Goal: Task Accomplishment & Management: Use online tool/utility

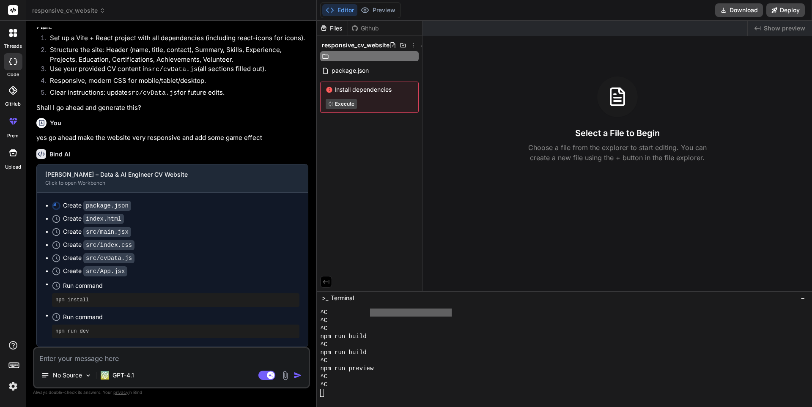
scroll to position [2450, 0]
click at [12, 36] on icon at bounding box center [10, 34] width 3 height 3
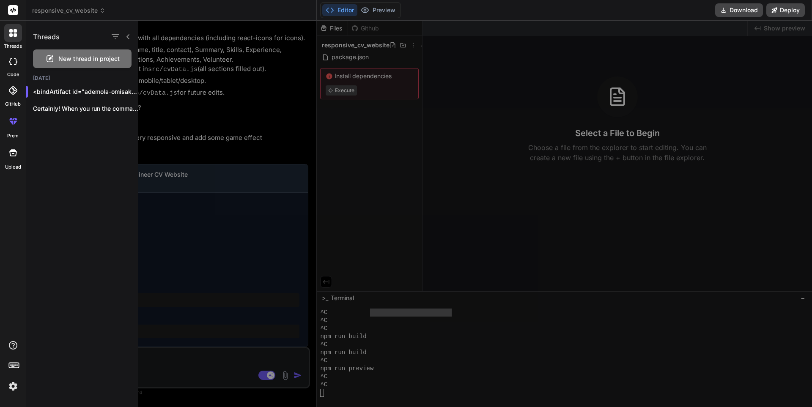
click at [11, 36] on icon at bounding box center [10, 34] width 3 height 3
click at [69, 61] on span "New thread in project" at bounding box center [88, 59] width 61 height 8
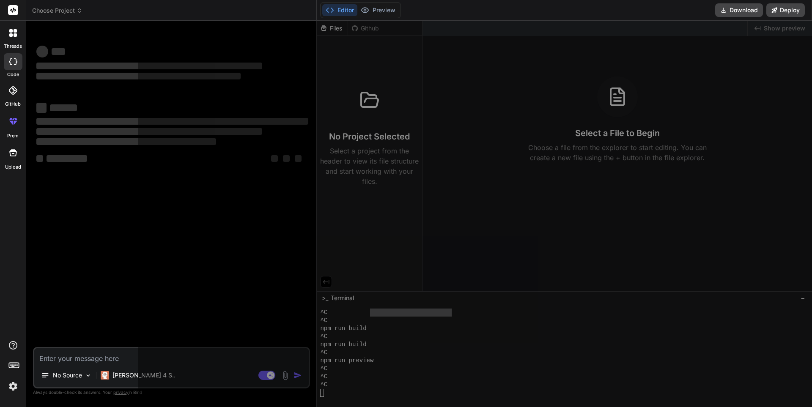
click at [69, 61] on div "‌" at bounding box center [172, 66] width 272 height 10
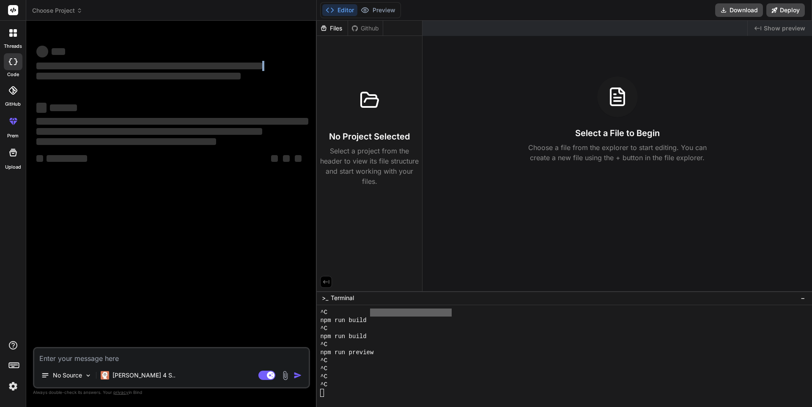
scroll to position [2467, 0]
click at [129, 354] on textarea at bounding box center [171, 355] width 274 height 15
type textarea "x"
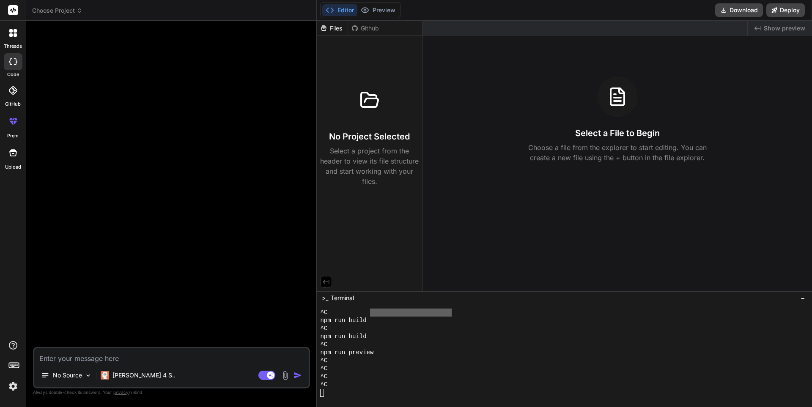
paste textarea "[URL][DOMAIN_NAME]"
type textarea "[URL][DOMAIN_NAME]"
type textarea "x"
type textarea "[URL][DOMAIN_NAME]"
type textarea "x"
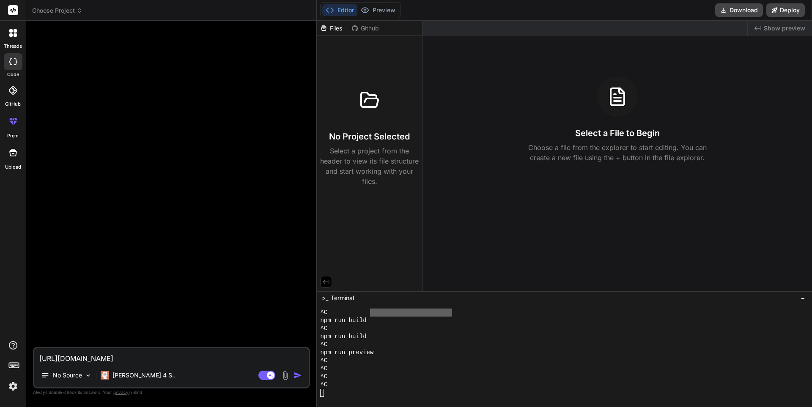
type textarea "[URL]"
type textarea "x"
type textarea "[URL]"
type textarea "x"
type textarea "[URL]."
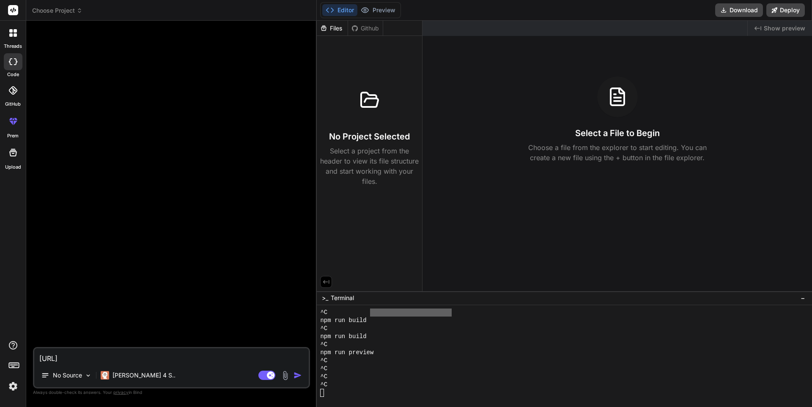
type textarea "x"
type textarea "[URL]"
type textarea "x"
type textarea "[URL]"
type textarea "x"
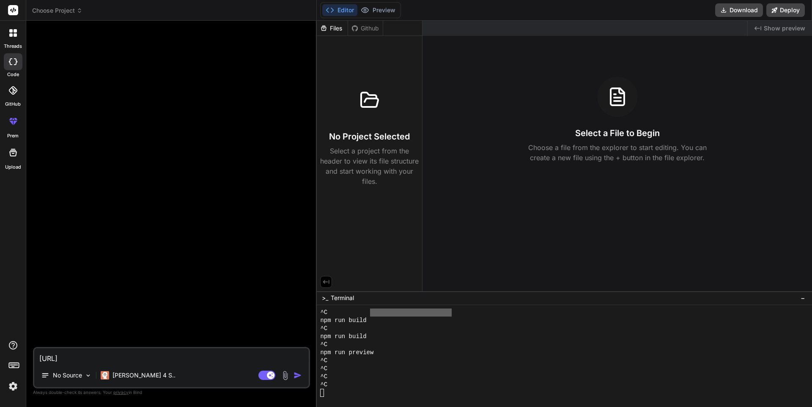
type textarea "[URL]"
type textarea "x"
type textarea "[URL]"
type textarea "x"
type textarea "[URL][DOMAIN_NAME]"
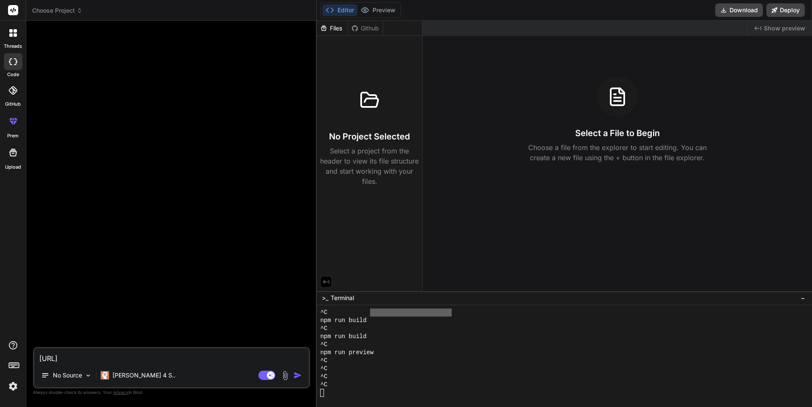
type textarea "x"
type textarea "[URL]"
type textarea "x"
type textarea "[URL]."
type textarea "x"
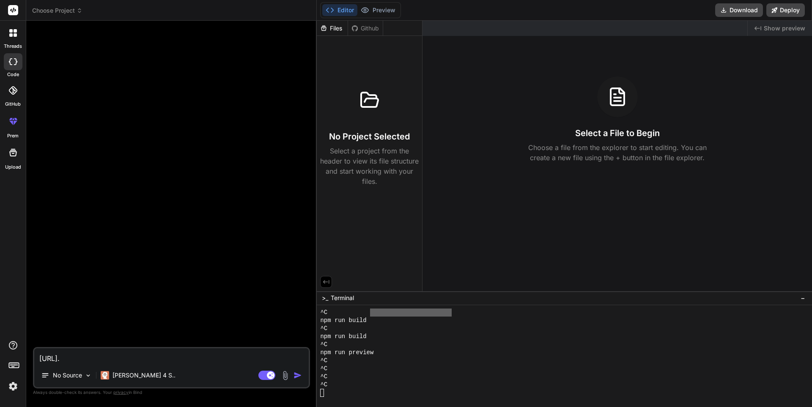
type textarea "[URL]"
type textarea "x"
type textarea "[URL]"
type textarea "x"
type textarea "[URL]"
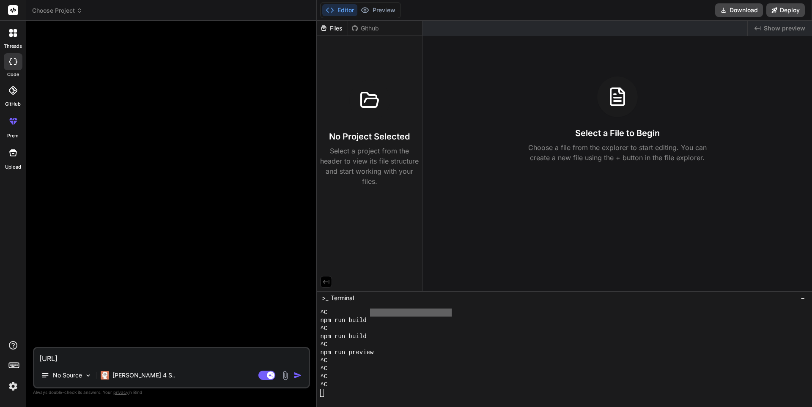
type textarea "x"
type textarea "[URL]"
type textarea "x"
type textarea "[URL]"
type textarea "x"
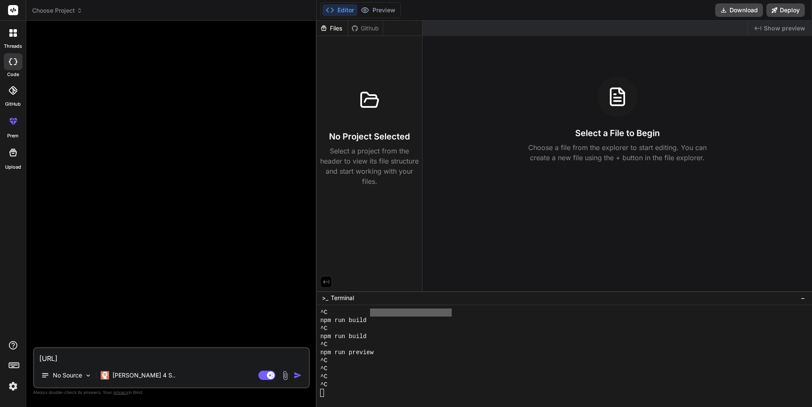
type textarea "[URL]"
type textarea "x"
type textarea "[URL]"
type textarea "x"
type textarea "[URL]"
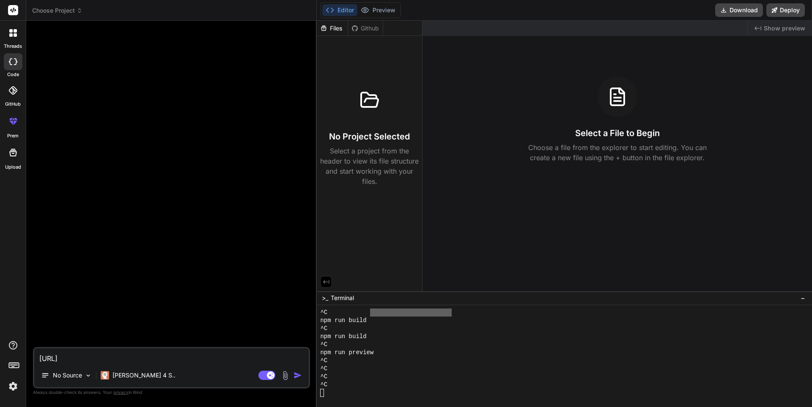
type textarea "x"
type textarea "[URL]"
type textarea "x"
type textarea "[URL]"
type textarea "x"
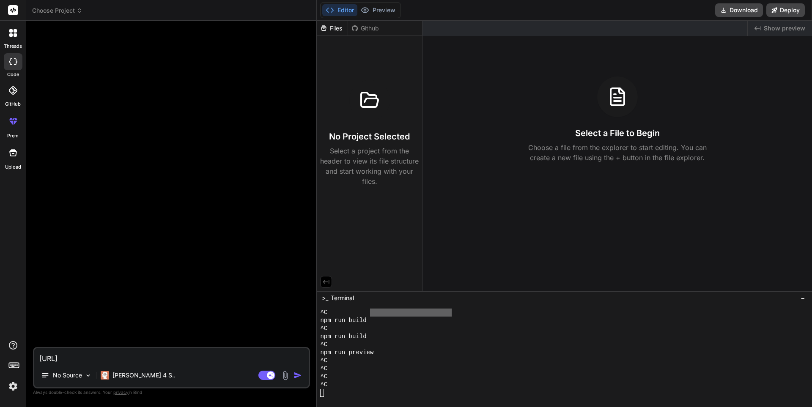
type textarea "[URL]"
type textarea "x"
type textarea "[URL]"
type textarea "x"
type textarea "[URL]"
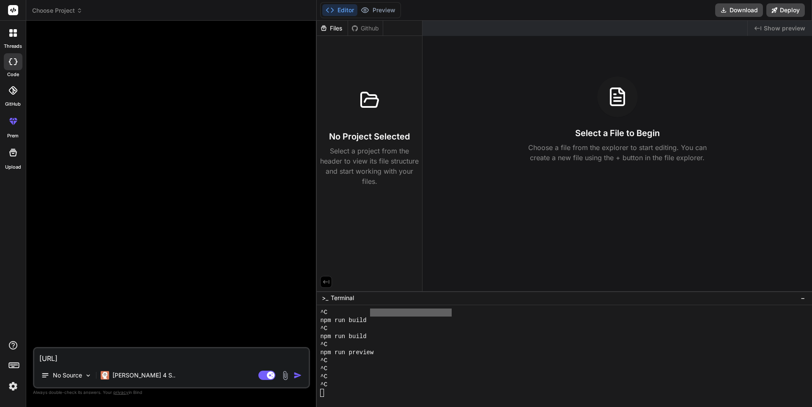
type textarea "x"
type textarea "[URL]"
type textarea "x"
type textarea "[URL]"
type textarea "x"
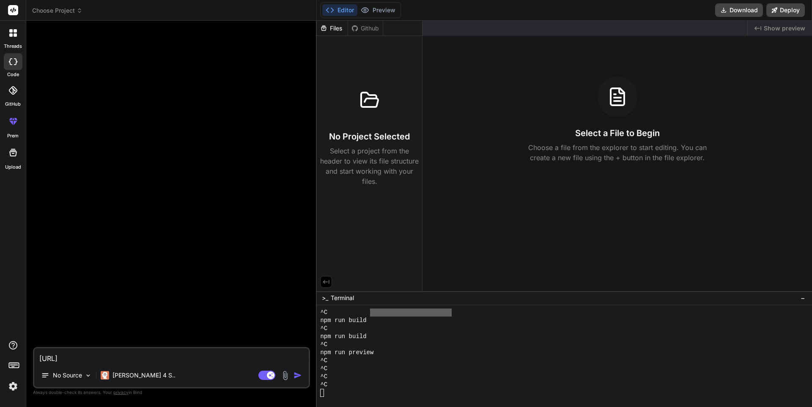
type textarea "[URL]"
type textarea "x"
type textarea "[URL]"
type textarea "x"
type textarea "[URL]"
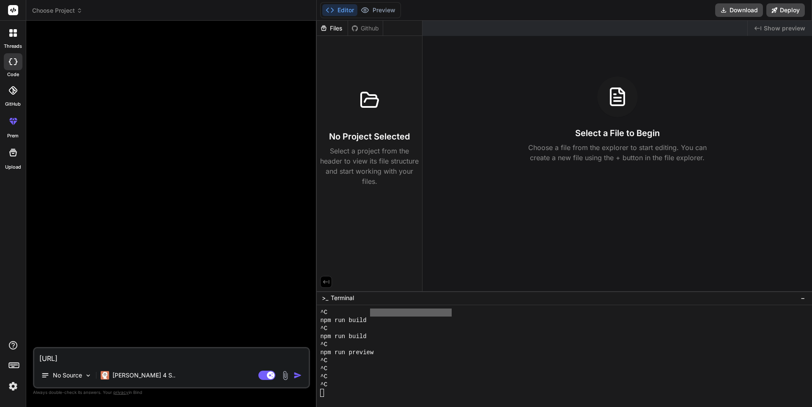
type textarea "x"
type textarea "[URL]"
type textarea "x"
type textarea "[URL]"
type textarea "x"
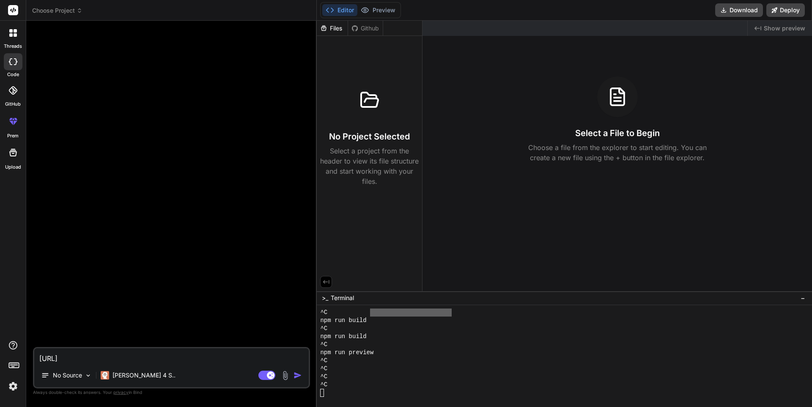
type textarea "[URL]"
type textarea "x"
type textarea "[URL]"
type textarea "x"
type textarea "[URL]"
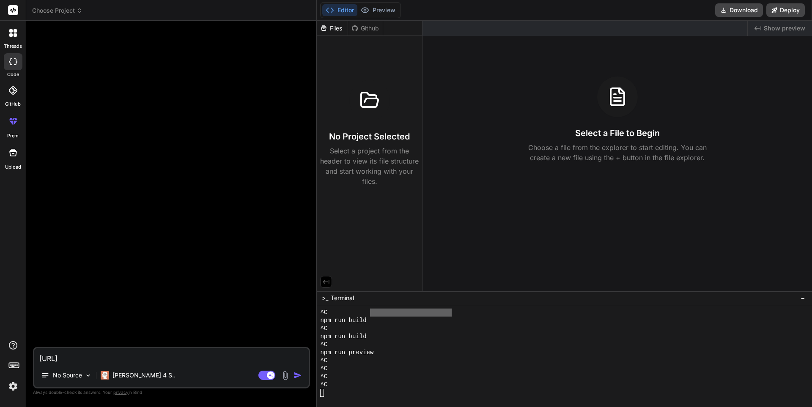
type textarea "x"
type textarea "[URL]"
type textarea "x"
type textarea "[URL]"
type textarea "x"
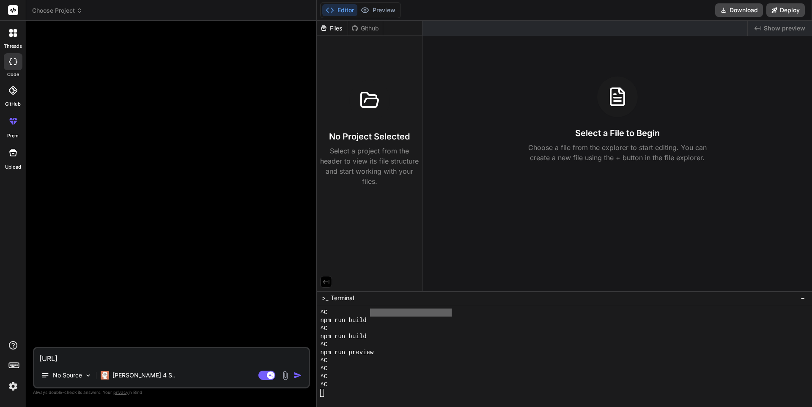
type textarea "[URL]"
type textarea "x"
type textarea "[URL]"
type textarea "x"
type textarea "https://"
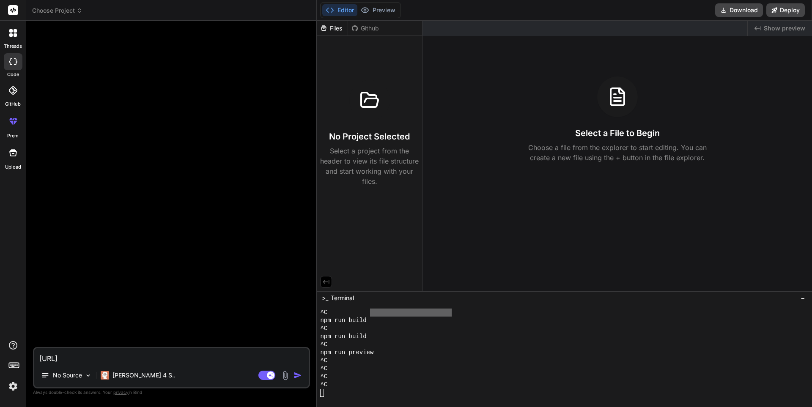
type textarea "x"
type textarea "https:/"
type textarea "x"
type textarea "https:"
type textarea "x"
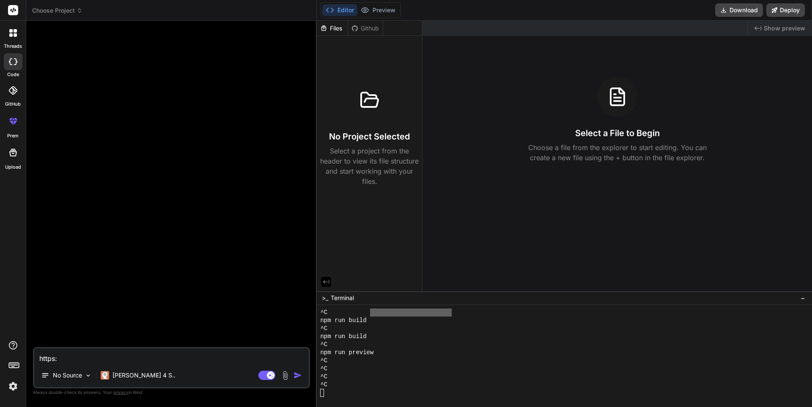
type textarea "https"
type textarea "x"
type textarea "http"
type textarea "x"
type textarea "htt"
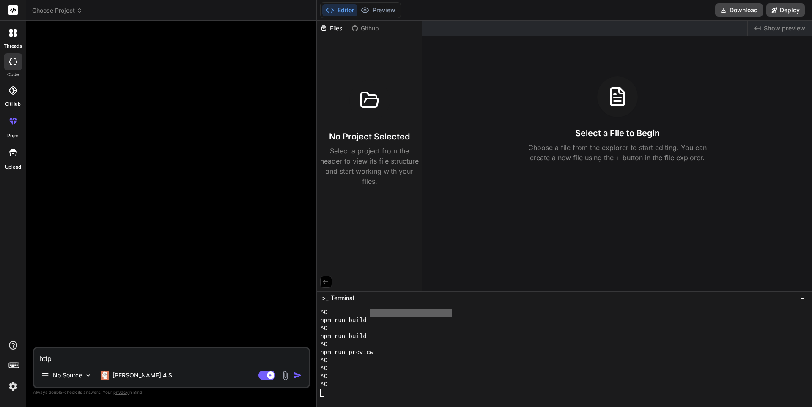
type textarea "x"
type textarea "ht"
type textarea "x"
type textarea "h"
type textarea "x"
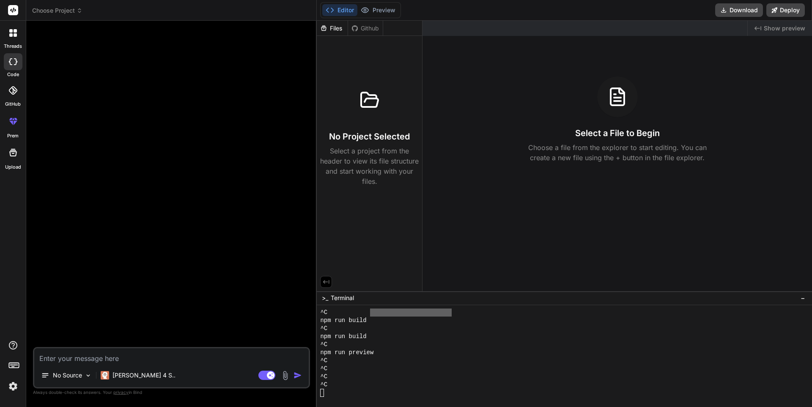
type textarea "x"
click at [101, 361] on textarea at bounding box center [171, 355] width 274 height 15
paste textarea "Loremip Dolorsit Amet & CO Adipisci | Elitsedd Eiusmodte Incidid@utlab.etd | +4…"
type textarea "Loremip Dolorsit Amet & CO Adipisci | Elitsedd Eiusmodte Incidid@utlab.etd | +4…"
type textarea "x"
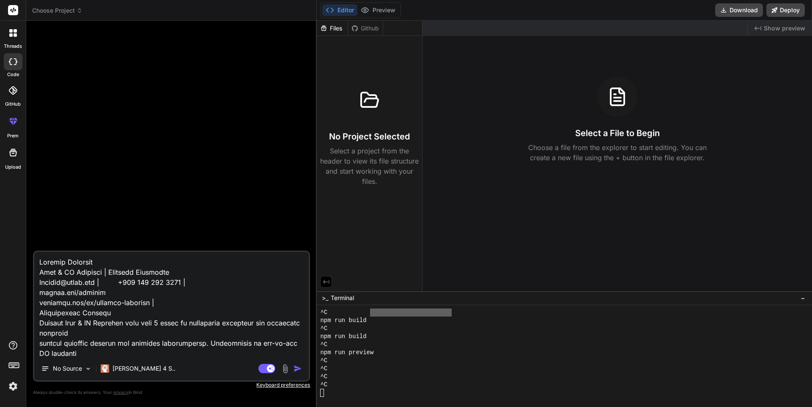
scroll to position [1432, 0]
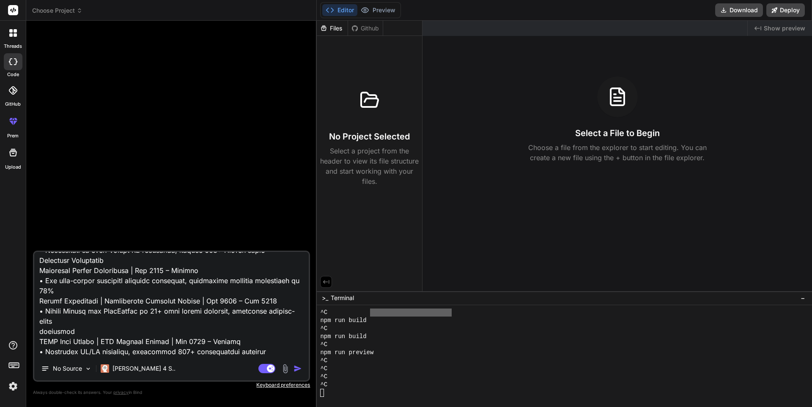
type textarea "Loremip Dolorsit Amet & CO Adipisci | Elitsedd Eiusmodte Incidid@utlab.etd | +4…"
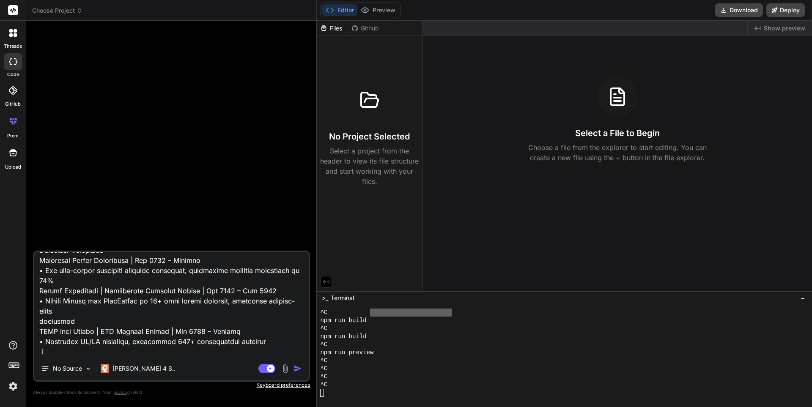
type textarea "x"
type textarea "Loremip Dolorsit Amet & CO Adipisci | Elitsedd Eiusmodte Incidid@utlab.etd | +4…"
type textarea "x"
type textarea "Loremip Dolorsit Amet & CO Adipisci | Elitsedd Eiusmodte Incidid@utlab.etd | +4…"
type textarea "x"
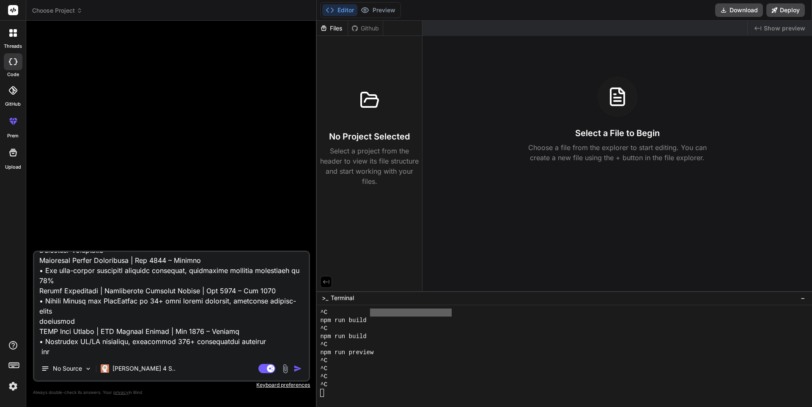
type textarea "Loremip Dolorsit Amet & CO Adipisci | Elitsedd Eiusmodte Incidid@utlab.etd | +4…"
type textarea "x"
type textarea "Loremip Dolorsit Amet & CO Adipisci | Elitsedd Eiusmodte Incidid@utlab.etd | +4…"
type textarea "x"
type textarea "Loremip Dolorsit Amet & CO Adipisci | Elitsedd Eiusmodte Incidid@utlab.etd | +4…"
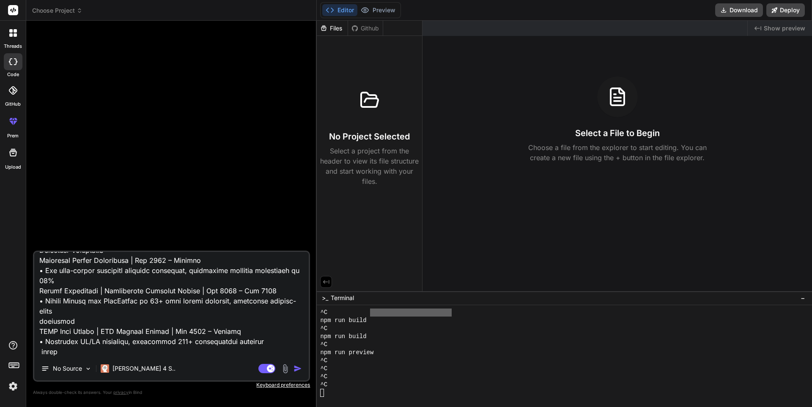
type textarea "x"
type textarea "Loremip Dolorsit Amet & CO Adipisci | Elitsedd Eiusmodte Incidid@utlab.etd | +4…"
type textarea "x"
type textarea "Loremip Dolorsit Amet & CO Adipisci | Elitsedd Eiusmodte Incidid@utlab.etd | +4…"
type textarea "x"
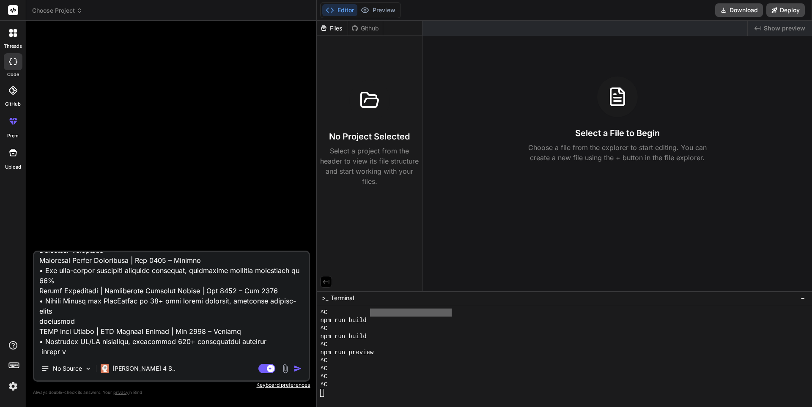
type textarea "Loremip Dolorsit Amet & CO Adipisci | Elitsedd Eiusmodte Incidid@utlab.etd | +4…"
type textarea "x"
type textarea "Loremip Dolorsit Amet & CO Adipisci | Elitsedd Eiusmodte Incidid@utlab.etd | +4…"
type textarea "x"
type textarea "Loremip Dolorsit Amet & CO Adipisci | Elitsedd Eiusmodte Incidid@utlab.etd | +4…"
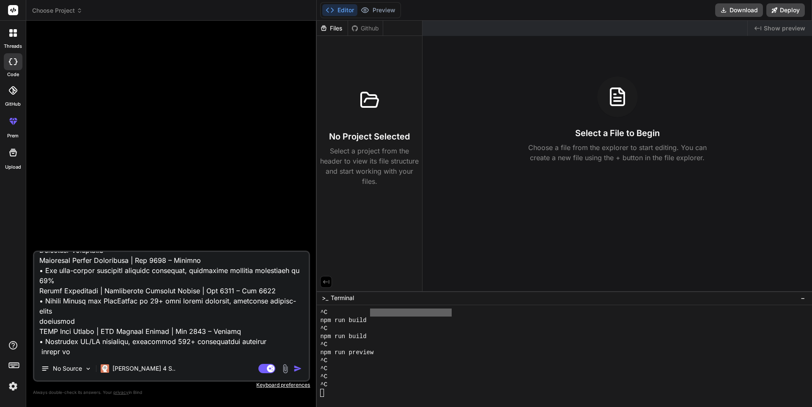
type textarea "x"
type textarea "Loremip Dolorsit Amet & CO Adipisci | Elitsedd Eiusmodte Incidid@utlab.etd | +4…"
type textarea "x"
type textarea "Loremip Dolorsit Amet & CO Adipisci | Elitsedd Eiusmodte Incidid@utlab.etd | +4…"
type textarea "x"
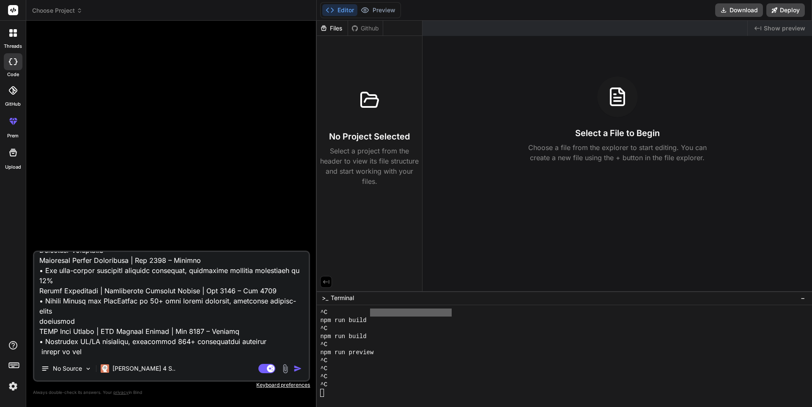
type textarea "Loremip Dolorsit Amet & CO Adipisci | Elitsedd Eiusmodte Incidid@utlab.etd | +4…"
type textarea "x"
type textarea "Loremip Dolorsit Amet & CO Adipisci | Elitsedd Eiusmodte Incidid@utlab.etd | +4…"
type textarea "x"
type textarea "Loremip Dolorsit Amet & CO Adipisci | Elitsedd Eiusmodte Incidid@utlab.etd | +4…"
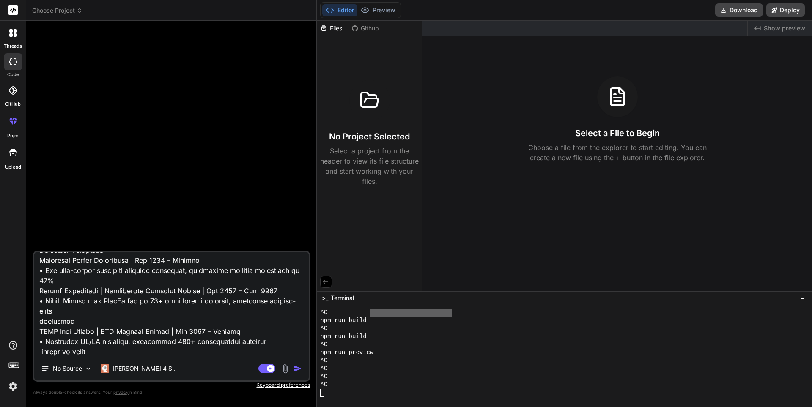
type textarea "x"
type textarea "Loremip Dolorsit Amet & CO Adipisci | Elitsedd Eiusmodte Incidid@utlab.etd | +4…"
type textarea "x"
type textarea "Loremip Dolorsit Amet & CO Adipisci | Elitsedd Eiusmodte Incidid@utlab.etd | +4…"
type textarea "x"
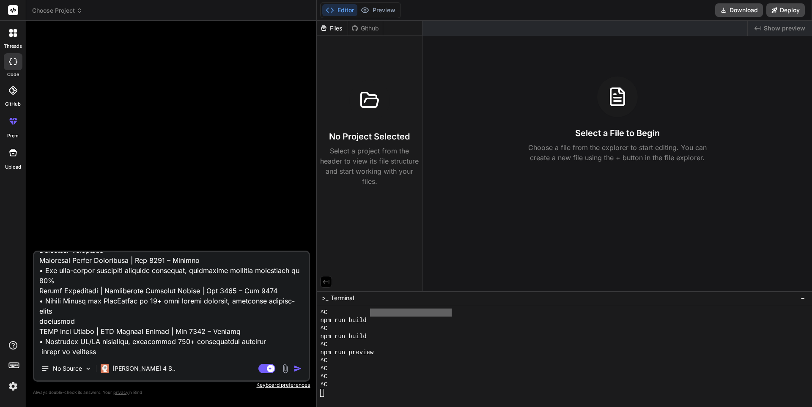
type textarea "Loremip Dolorsit Amet & CO Adipisci | Elitsedd Eiusmodte Incidid@utlab.etd | +4…"
type textarea "x"
type textarea "Loremip Dolorsit Amet & CO Adipisci | Elitsedd Eiusmodte Incidid@utlab.etd | +4…"
type textarea "x"
type textarea "Loremip Dolorsit Amet & CO Adipisci | Elitsedd Eiusmodte Incidid@utlab.etd | +4…"
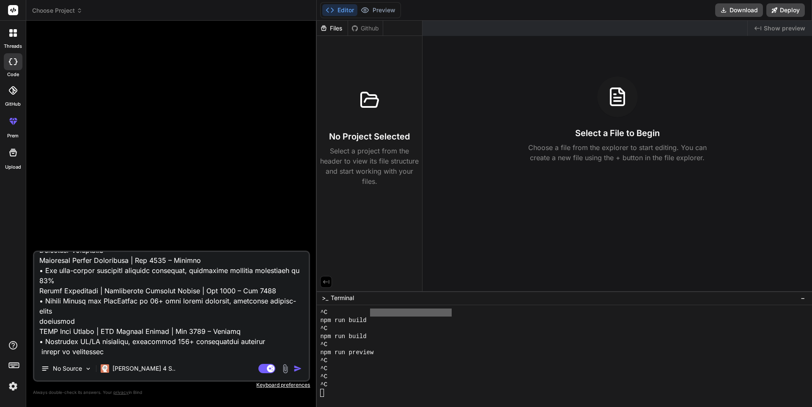
type textarea "x"
type textarea "Loremip Dolorsit Amet & CO Adipisci | Elitsedd Eiusmodte Incidid@utlab.etd | +4…"
type textarea "x"
type textarea "Loremip Dolorsit Amet & CO Adipisci | Elitsedd Eiusmodte Incidid@utlab.etd | +4…"
type textarea "x"
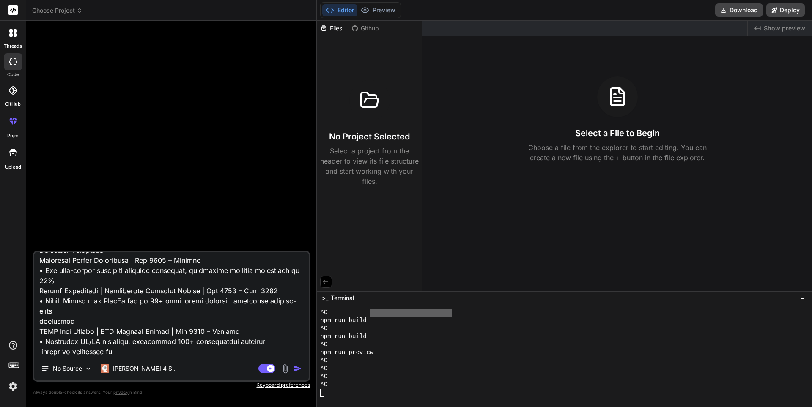
type textarea "Loremip Dolorsit Amet & CO Adipisci | Elitsedd Eiusmodte Incidid@utlab.etd | +4…"
type textarea "x"
type textarea "Loremip Dolorsit Amet & CO Adipisci | Elitsedd Eiusmodte Incidid@utlab.etd | +4…"
type textarea "x"
type textarea "Loremip Dolorsit Amet & CO Adipisci | Elitsedd Eiusmodte Incidid@utlab.etd | +4…"
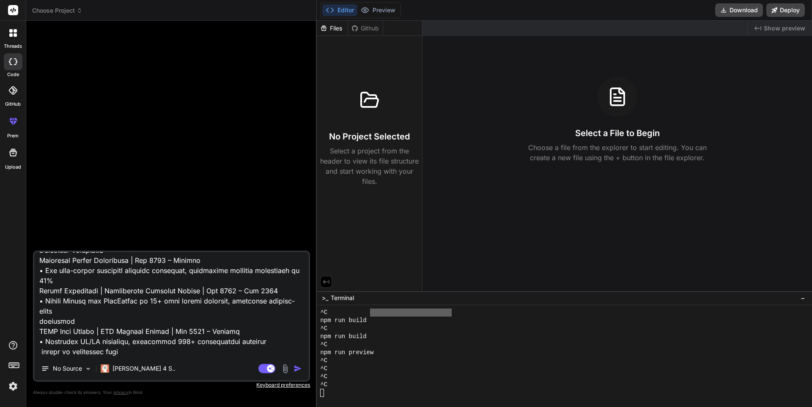
type textarea "x"
type textarea "Loremip Dolorsit Amet & CO Adipisci | Elitsedd Eiusmodte Incidid@utlab.etd | +4…"
type textarea "x"
type textarea "Loremip Dolorsit Amet & CO Adipisci | Elitsedd Eiusmodte Incidid@utlab.etd | +4…"
type textarea "x"
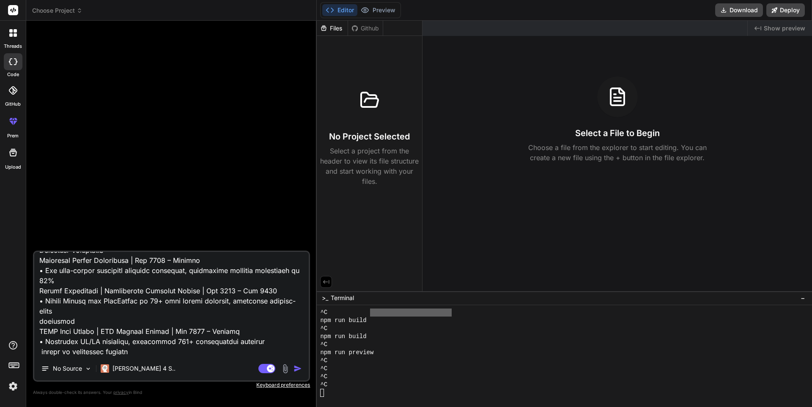
type textarea "Loremip Dolorsit Amet & CO Adipisci | Elitsedd Eiusmodte Incidid@utlab.etd | +4…"
type textarea "x"
type textarea "Loremip Dolorsit Amet & CO Adipisci | Elitsedd Eiusmodte Incidid@utlab.etd | +4…"
type textarea "x"
type textarea "Loremip Dolorsit Amet & CO Adipisci | Elitsedd Eiusmodte Incidid@utlab.etd | +4…"
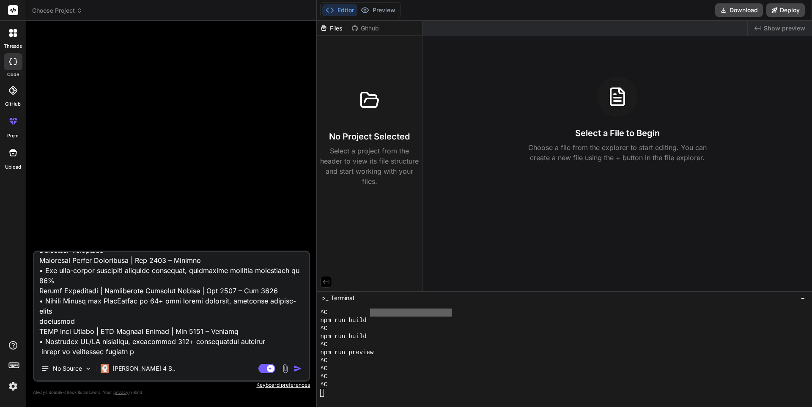
type textarea "x"
type textarea "Loremip Dolorsit Amet & CO Adipisci | Elitsedd Eiusmodte Incidid@utlab.etd | +4…"
type textarea "x"
type textarea "Loremip Dolorsit Amet & CO Adipisci | Elitsedd Eiusmodte Incidid@utlab.etd | +4…"
type textarea "x"
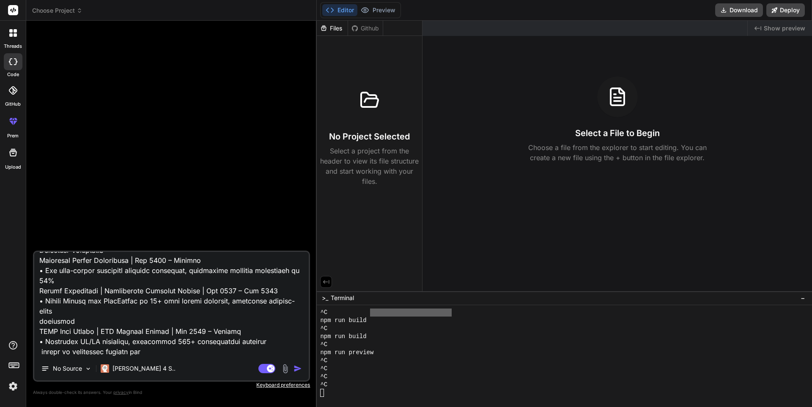
type textarea "Loremip Dolorsit Amet & CO Adipisci | Elitsedd Eiusmodte Incidid@utlab.etd | +4…"
type textarea "x"
type textarea "Loremip Dolorsit Amet & CO Adipisci | Elitsedd Eiusmodte Incidid@utlab.etd | +4…"
type textarea "x"
type textarea "Loremip Dolorsit Amet & CO Adipisci | Elitsedd Eiusmodte Incidid@utlab.etd | +4…"
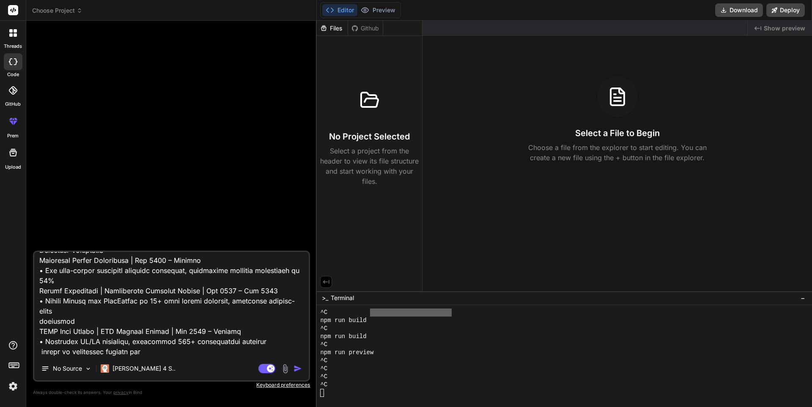
type textarea "x"
type textarea "Loremip Dolorsit Amet & CO Adipisci | Elitsedd Eiusmodte Incidid@utlab.etd | +4…"
type textarea "x"
type textarea "Loremip Dolorsit Amet & CO Adipisci | Elitsedd Eiusmodte Incidid@utlab.etd | +4…"
type textarea "x"
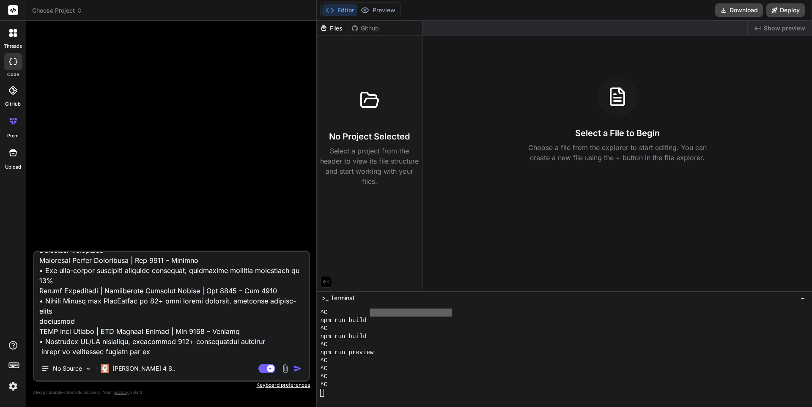
type textarea "Loremip Dolorsit Amet & CO Adipisci | Elitsedd Eiusmodte Incidid@utlab.etd | +4…"
type textarea "x"
type textarea "Loremip Dolorsit Amet & CO Adipisci | Elitsedd Eiusmodte Incidid@utlab.etd | +4…"
type textarea "x"
type textarea "Loremip Dolorsit Amet & CO Adipisci | Elitsedd Eiusmodte Incidid@utlab.etd | +4…"
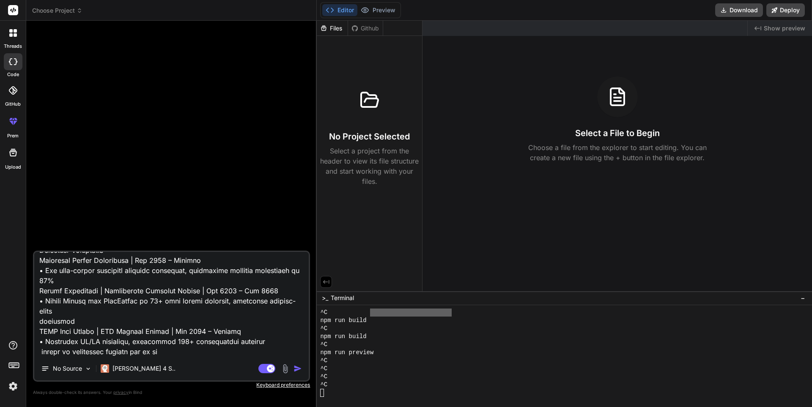
type textarea "x"
type textarea "Loremip Dolorsit Amet & CO Adipisci | Elitsedd Eiusmodte Incidid@utlab.etd | +4…"
type textarea "x"
type textarea "Loremip Dolorsit Amet & CO Adipisci | Elitsedd Eiusmodte Incidid@utlab.etd | +4…"
type textarea "x"
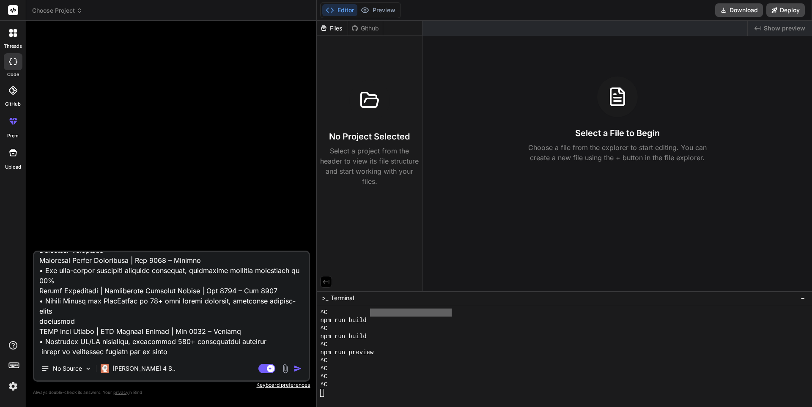
type textarea "Loremip Dolorsit Amet & CO Adipisci | Elitsedd Eiusmodte Incidid@utlab.etd | +4…"
type textarea "x"
type textarea "Loremip Dolorsit Amet & CO Adipisci | Elitsedd Eiusmodte Incidid@utlab.etd | +4…"
type textarea "x"
type textarea "Loremip Dolorsit Amet & CO Adipisci | Elitsedd Eiusmodte Incidid@utlab.etd | +4…"
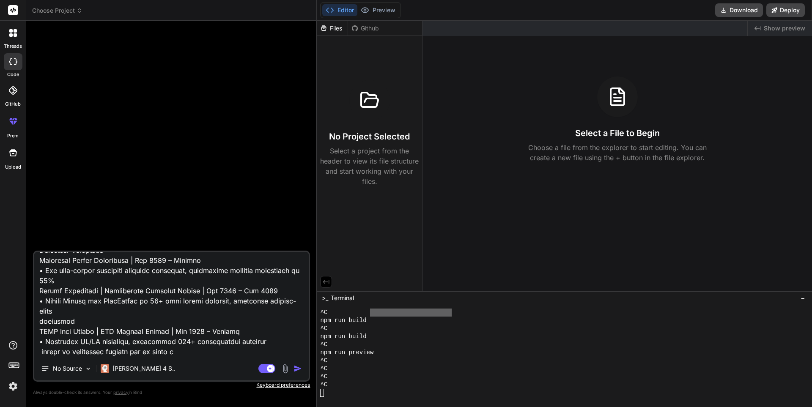
type textarea "x"
type textarea "Loremip Dolorsit Amet & CO Adipisci | Elitsedd Eiusmodte Incidid@utlab.etd | +4…"
type textarea "x"
type textarea "Loremip Dolorsit Amet & CO Adipisci | Elitsedd Eiusmodte Incidid@utlab.etd | +4…"
type textarea "x"
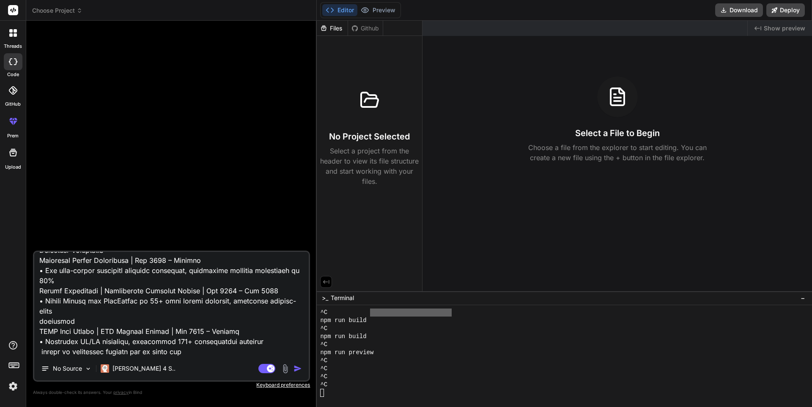
type textarea "Loremip Dolorsit Amet & CO Adipisci | Elitsedd Eiusmodte Incidid@utlab.etd | +4…"
type textarea "x"
type textarea "Loremip Dolorsit Amet & CO Adipisci | Elitsedd Eiusmodte Incidid@utlab.etd | +4…"
type textarea "x"
type textarea "Loremip Dolorsit Amet & CO Adipisci | Elitsedd Eiusmodte Incidid@utlab.etd | +4…"
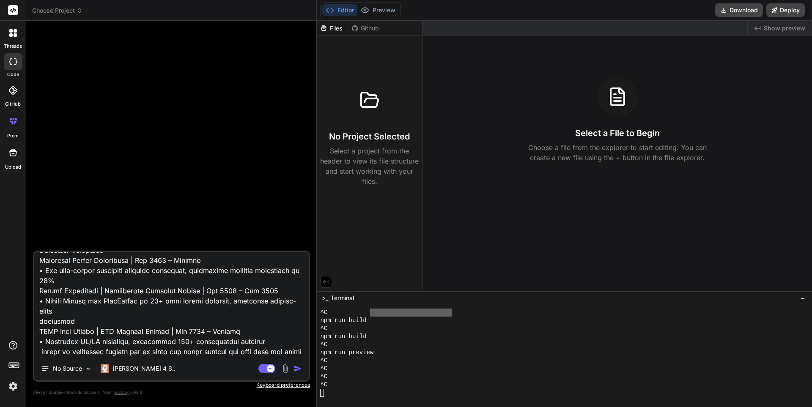
scroll to position [1442, 0]
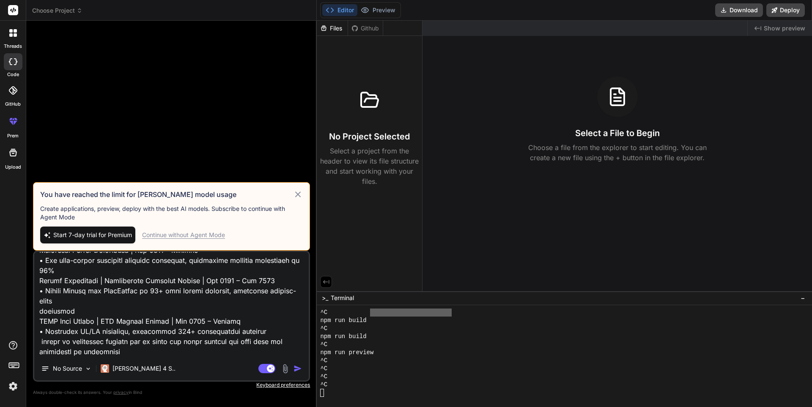
click at [299, 368] on img "button" at bounding box center [297, 369] width 8 height 8
click at [268, 370] on rect at bounding box center [271, 369] width 8 height 8
click at [297, 193] on icon at bounding box center [297, 194] width 5 height 5
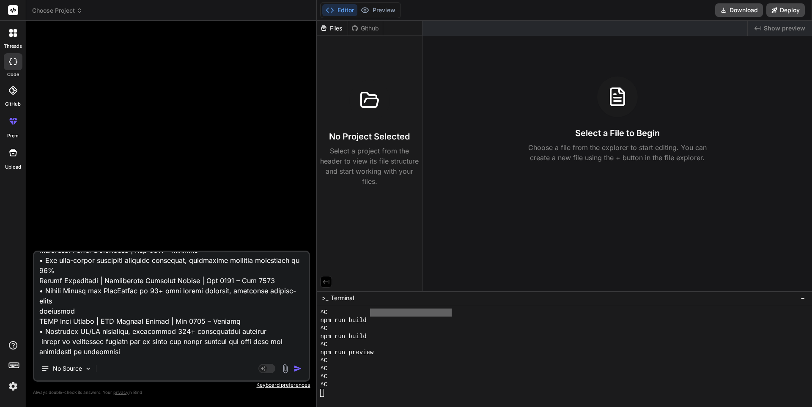
click at [297, 367] on img "button" at bounding box center [297, 369] width 8 height 8
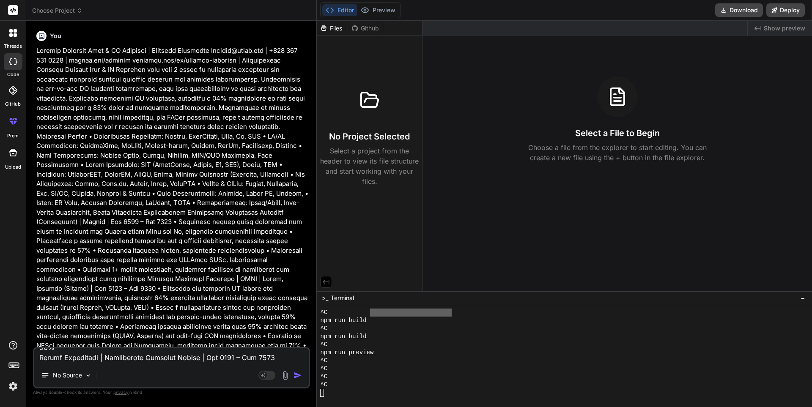
scroll to position [0, 0]
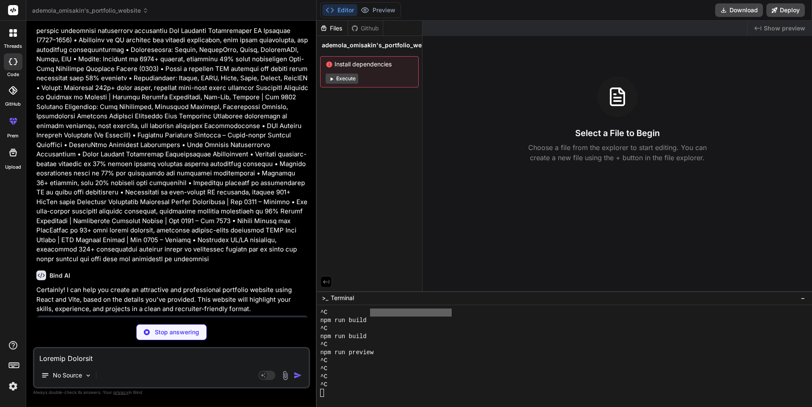
scroll to position [551, 0]
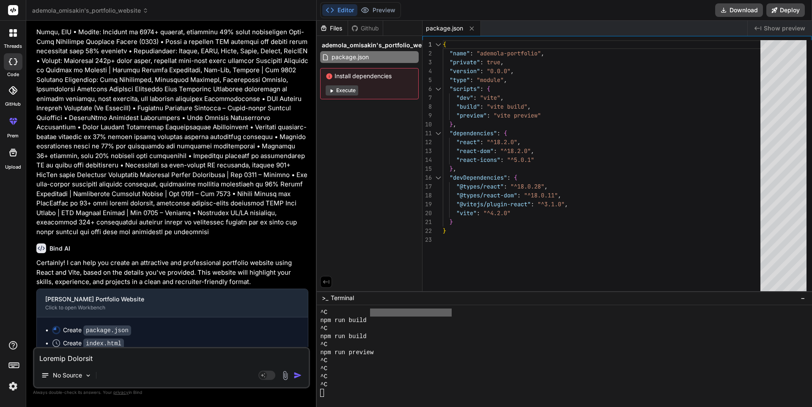
click at [353, 89] on button "Execute" at bounding box center [342, 90] width 33 height 10
click at [251, 266] on p "Certainly! I can help you create an attractive and professional portfolio websi…" at bounding box center [172, 272] width 272 height 29
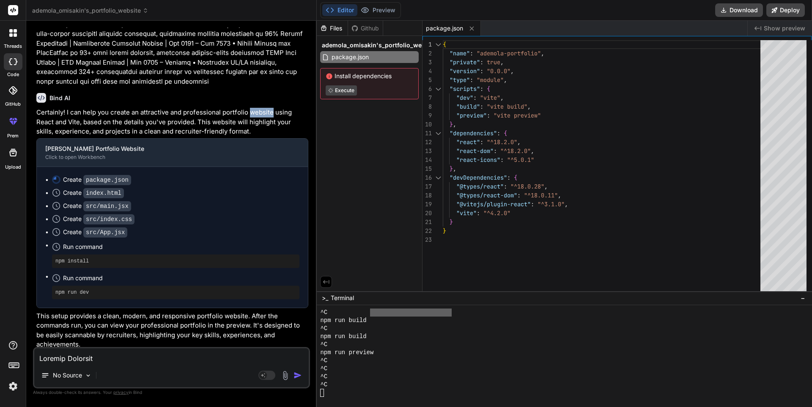
scroll to position [706, 0]
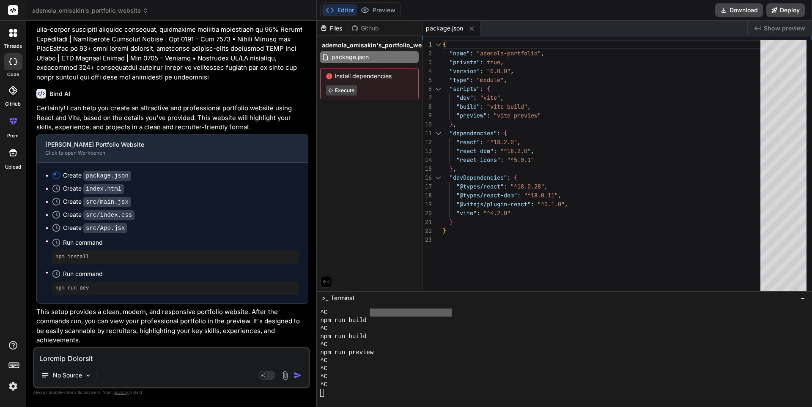
click at [177, 366] on div "No Source Agent Mode. When this toggle is activated, AI automatically makes dec…" at bounding box center [171, 367] width 277 height 41
click at [134, 368] on div "No Source" at bounding box center [171, 377] width 274 height 20
click at [116, 355] on textarea at bounding box center [171, 355] width 274 height 15
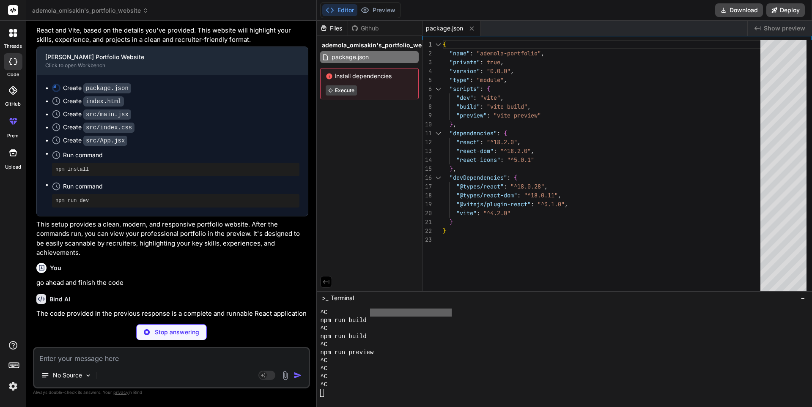
scroll to position [794, 0]
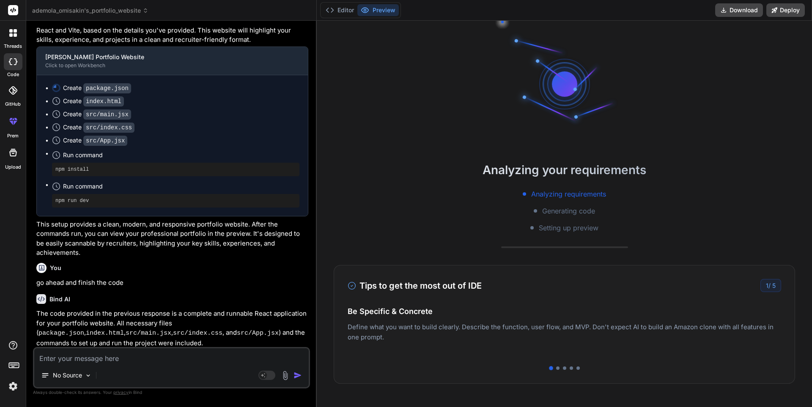
click at [104, 240] on p "This setup provides a clean, modern, and responsive portfolio website. After th…" at bounding box center [172, 239] width 272 height 38
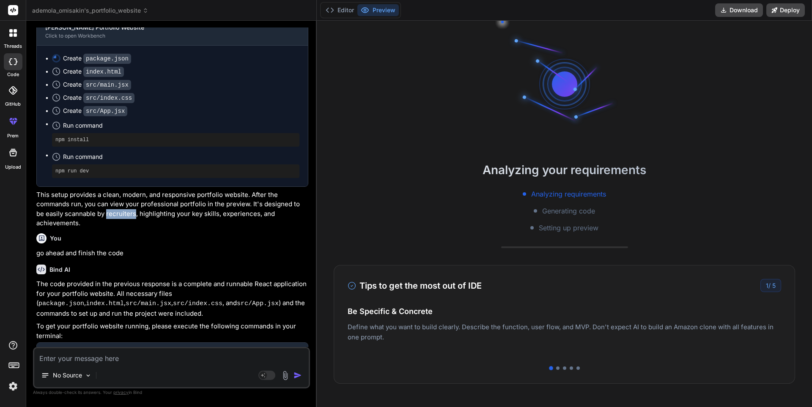
scroll to position [979, 0]
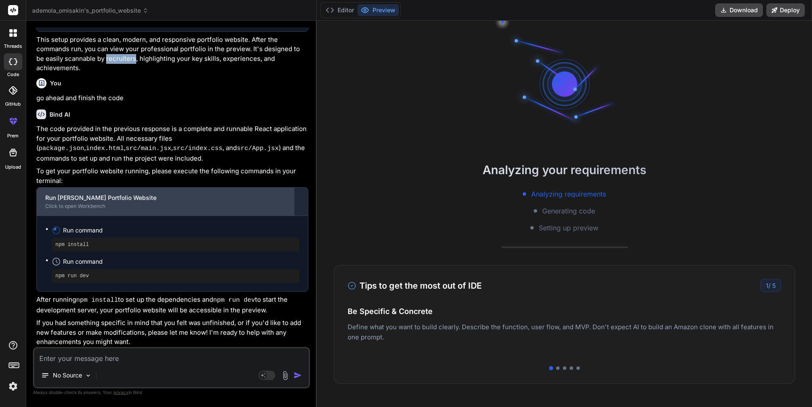
click at [124, 194] on div "Run [PERSON_NAME] Portfolio Website" at bounding box center [165, 198] width 241 height 8
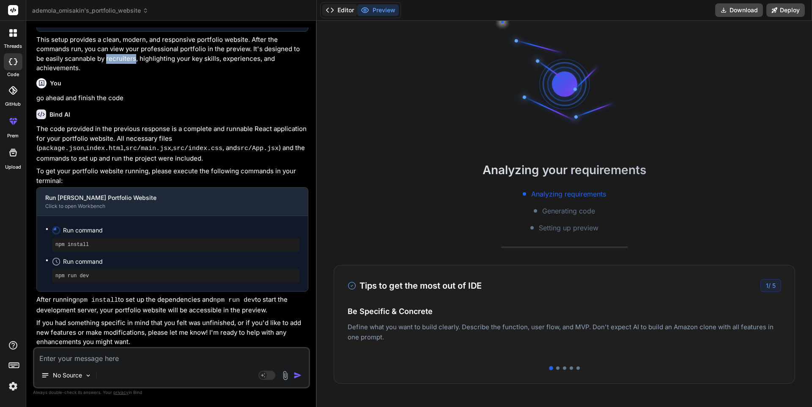
click at [347, 12] on button "Editor" at bounding box center [339, 10] width 35 height 12
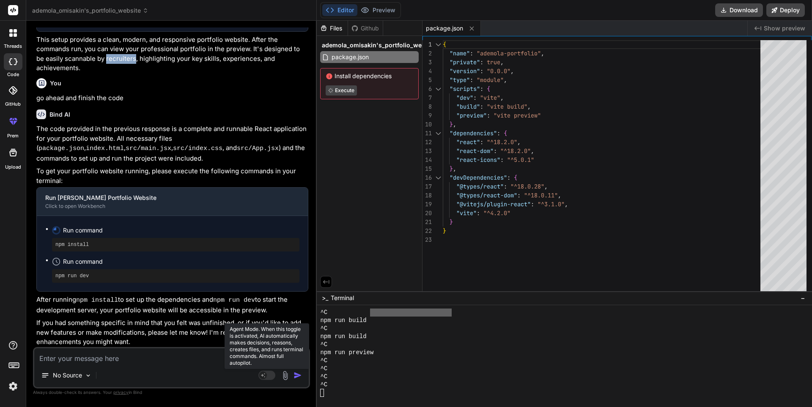
click at [270, 377] on rect at bounding box center [266, 375] width 17 height 9
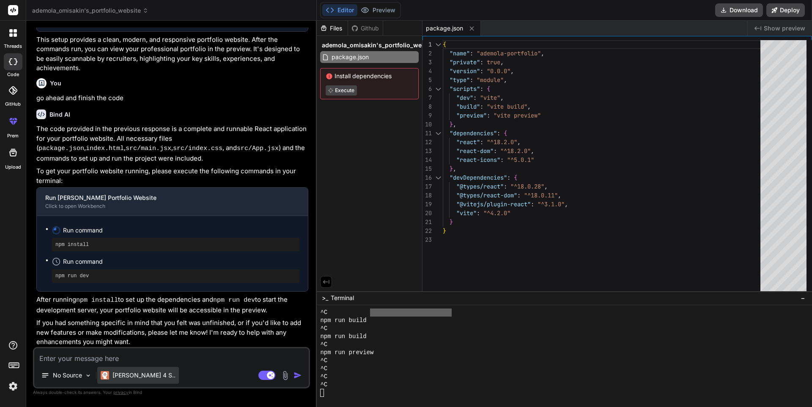
click at [131, 381] on div "[PERSON_NAME] 4 S.." at bounding box center [138, 375] width 82 height 17
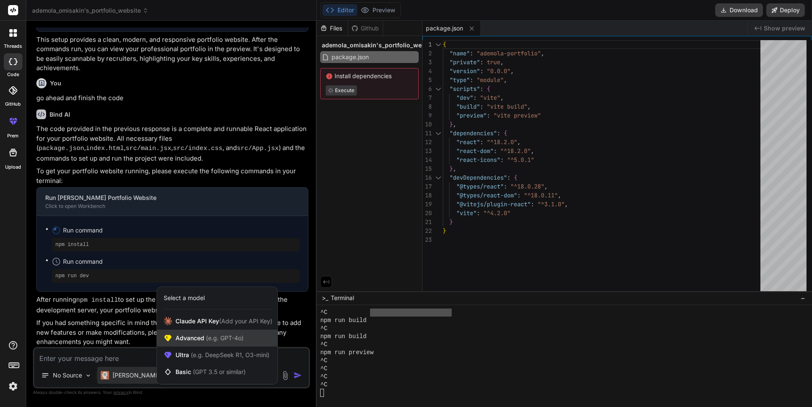
click at [190, 344] on div "Advanced (e.g. GPT-4o)" at bounding box center [217, 338] width 121 height 17
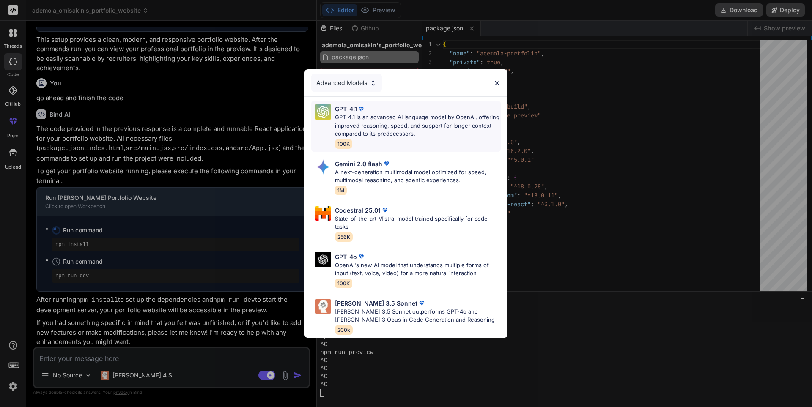
click at [382, 121] on p "GPT-4.1 is an advanced AI language model by OpenAI, offering improved reasoning…" at bounding box center [418, 125] width 166 height 25
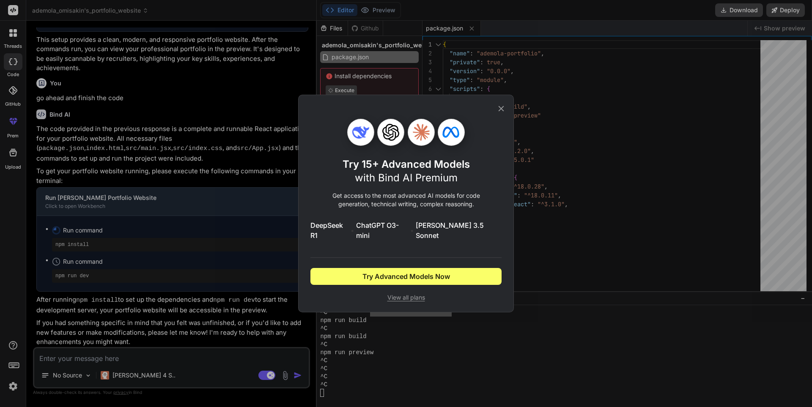
click at [382, 121] on div "Try 15+ Advanced Models with Bind AI Premium Get access to the most advanced AI…" at bounding box center [405, 203] width 191 height 217
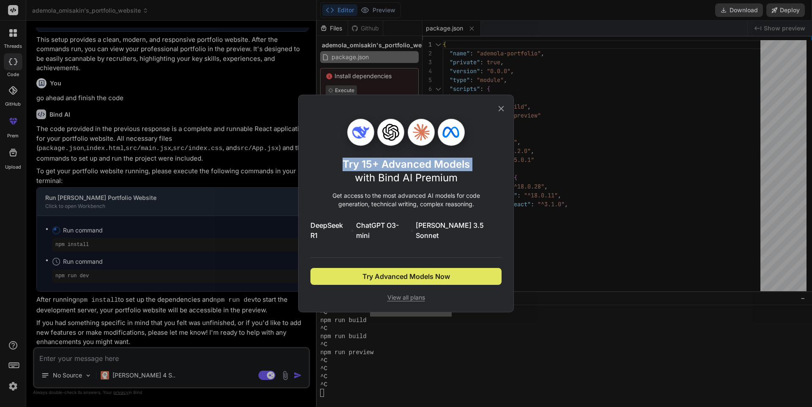
click at [384, 275] on span "Try Advanced Models Now" at bounding box center [406, 276] width 88 height 10
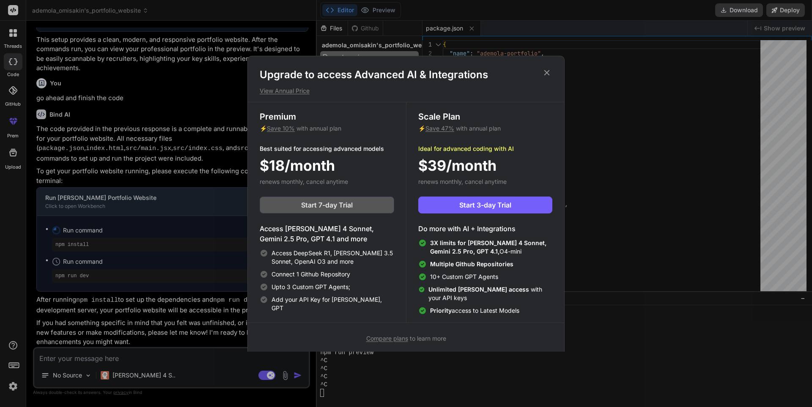
click at [358, 204] on button "Start 7-day Trial" at bounding box center [327, 205] width 134 height 17
